Goal: Information Seeking & Learning: Find specific fact

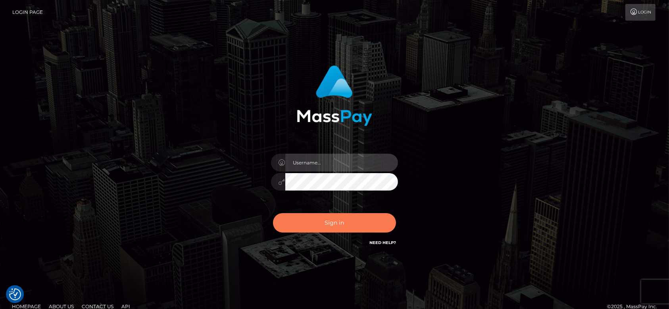
type input "[DOMAIN_NAME]"
click at [340, 221] on button "Sign in" at bounding box center [334, 222] width 123 height 19
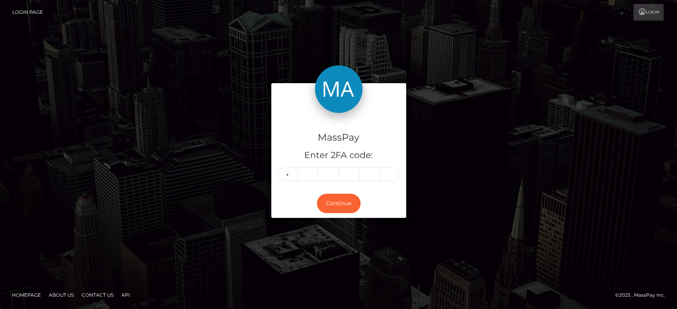
type input "6"
type input "4"
type input "5"
type input "4"
type input "2"
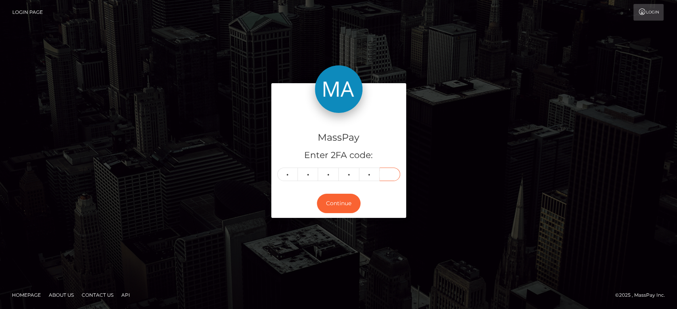
type input "6"
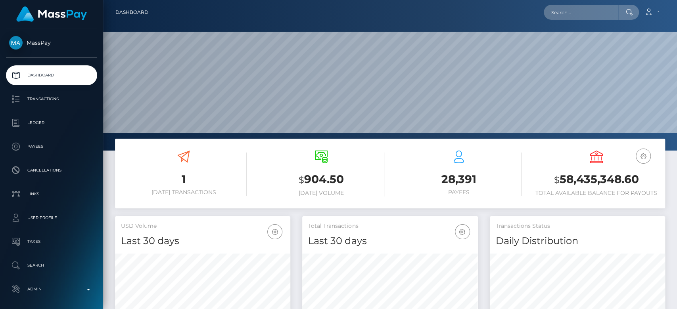
scroll to position [140, 175]
click at [568, 6] on input "text" at bounding box center [581, 12] width 75 height 15
paste input "fionna.day.tv@gmail.com"
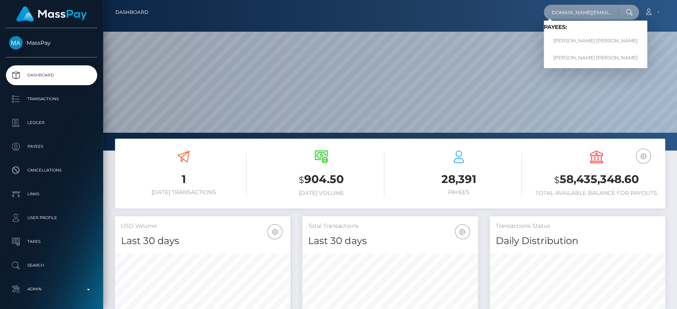
type input "fionna.day.tv@gmail.com"
click at [555, 45] on link "SHILO TAYLOR SIMS" at bounding box center [596, 41] width 104 height 15
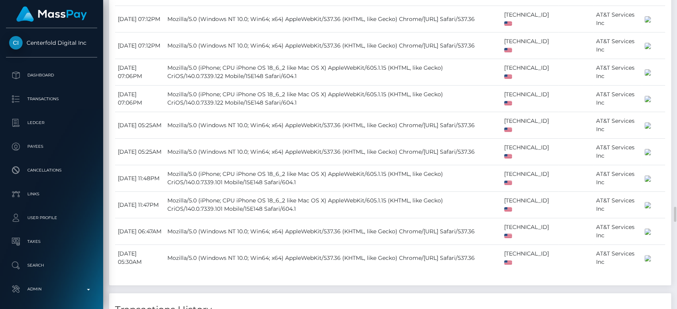
scroll to position [4167, 0]
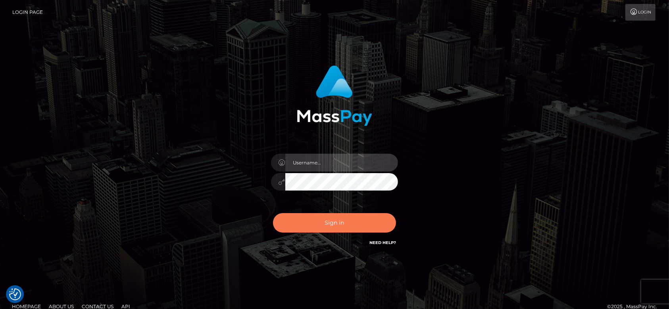
type input "[DOMAIN_NAME]"
click at [363, 213] on button "Sign in" at bounding box center [334, 222] width 123 height 19
type input "[DOMAIN_NAME]"
click at [347, 218] on button "Sign in" at bounding box center [334, 222] width 123 height 19
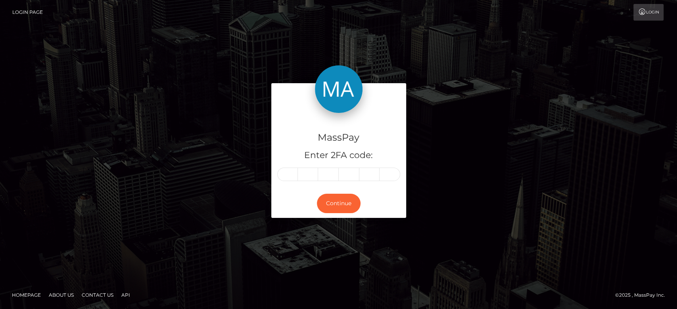
click at [347, 218] on form "MassPay Enter 2FA code: Continue" at bounding box center [338, 154] width 135 height 142
click at [290, 173] on input "text" at bounding box center [287, 174] width 21 height 13
type input "6"
type input "5"
type input "4"
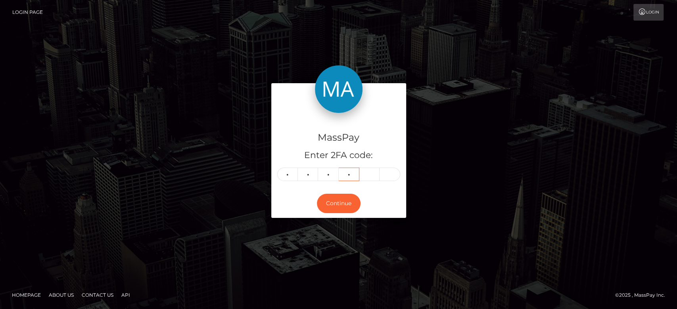
type input "2"
type input "8"
type input "6"
type input "5"
type input "4"
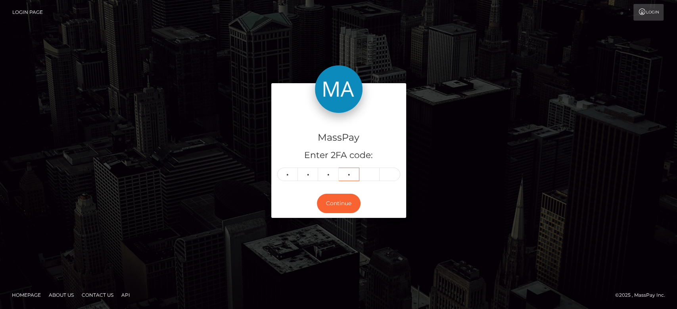
type input "2"
type input "8"
type input "0"
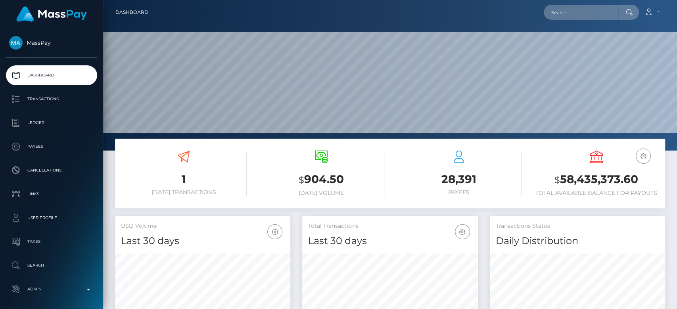
scroll to position [140, 175]
click at [551, 16] on input "text" at bounding box center [581, 12] width 75 height 15
paste input "tksimlakhumalo@gmail.com"
type input "tksimlakhumalo@gmail.com"
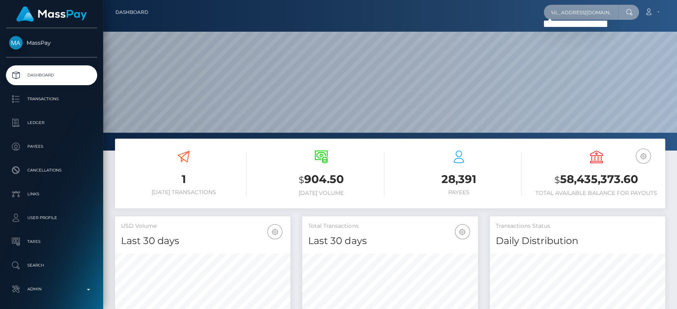
scroll to position [0, 0]
click at [566, 14] on input "tksimlakhumalo@gmail.com" at bounding box center [581, 12] width 75 height 15
paste input "nkomoritah9@gmail.com"
type input "nkomoritah9@gmail.com"
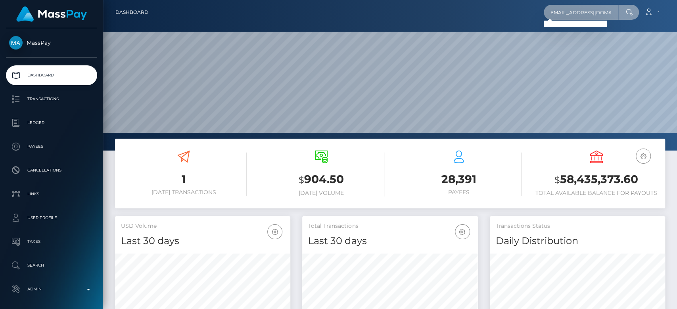
scroll to position [0, 0]
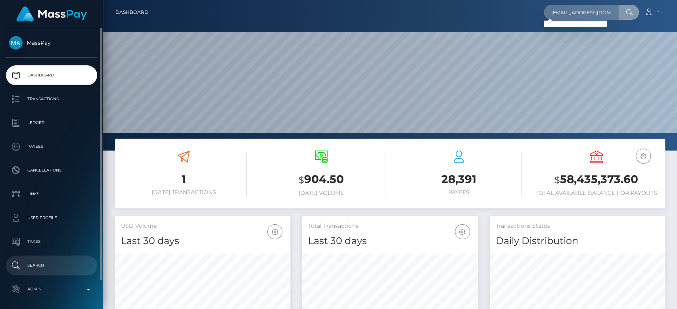
click at [44, 267] on p "Search" at bounding box center [51, 266] width 85 height 12
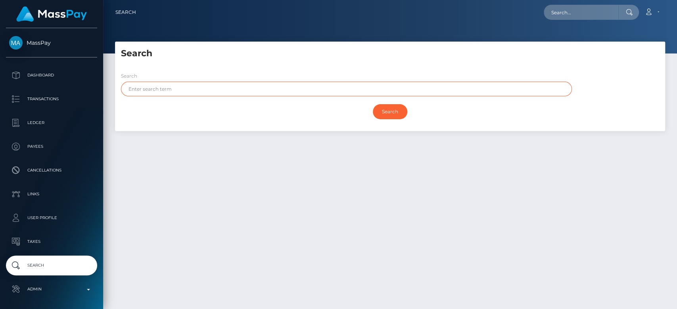
click at [253, 83] on input "text" at bounding box center [346, 89] width 451 height 15
paste input "Ritah"
type input "Ritah"
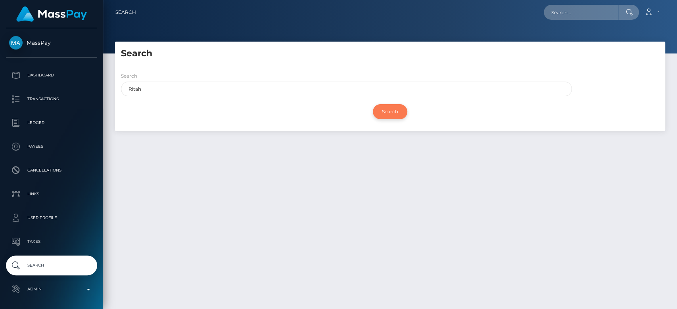
click at [393, 115] on input "Search" at bounding box center [390, 111] width 35 height 15
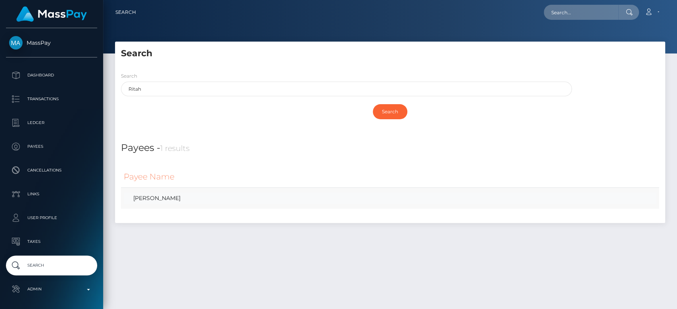
click at [291, 198] on link "Ritah Nkomo" at bounding box center [390, 199] width 533 height 12
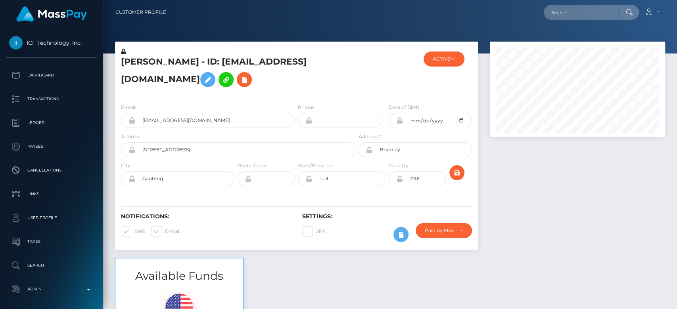
scroll to position [95, 175]
drag, startPoint x: 219, startPoint y: 134, endPoint x: 141, endPoint y: 134, distance: 78.1
click at [141, 128] on input "[EMAIL_ADDRESS][DOMAIN_NAME]" at bounding box center [214, 120] width 159 height 15
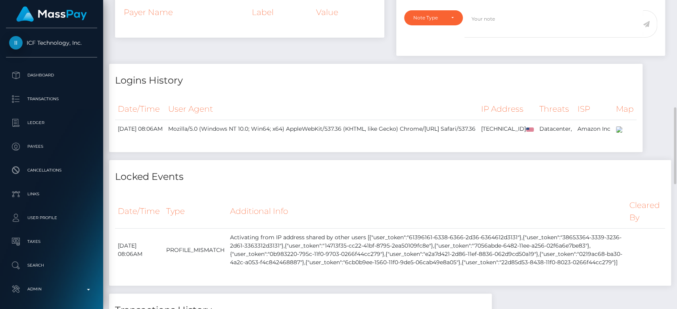
scroll to position [404, 0]
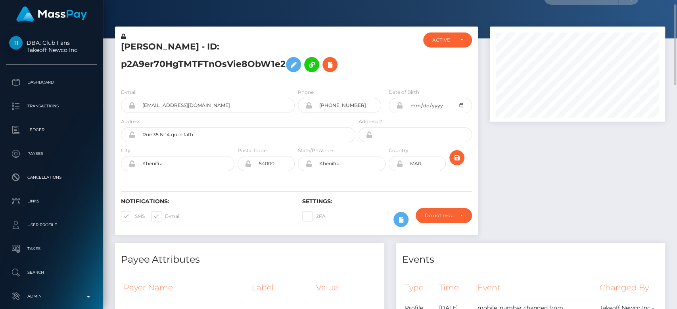
scroll to position [15, 0]
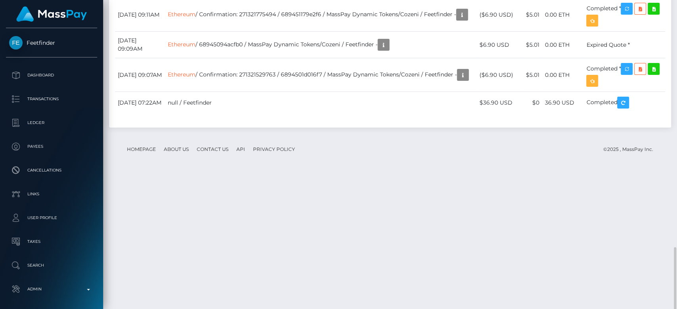
scroll to position [1153, 0]
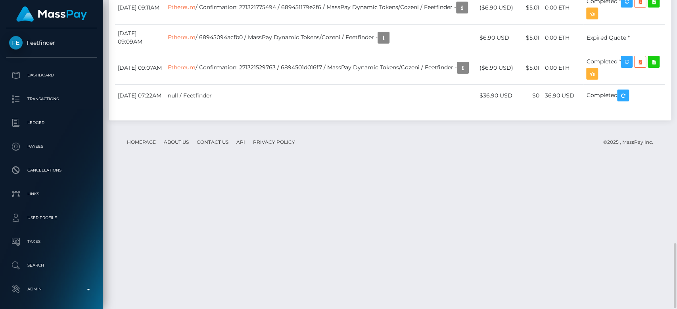
click at [314, 25] on td "Ethereum / Confirmation: 271321775494 / 689451179e2f6 / MassPay Dynamic Tokens/…" at bounding box center [321, 8] width 312 height 34
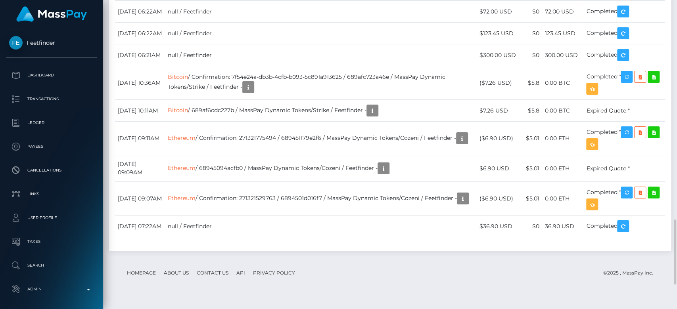
scroll to position [1021, 0]
